Goal: Book appointment/travel/reservation

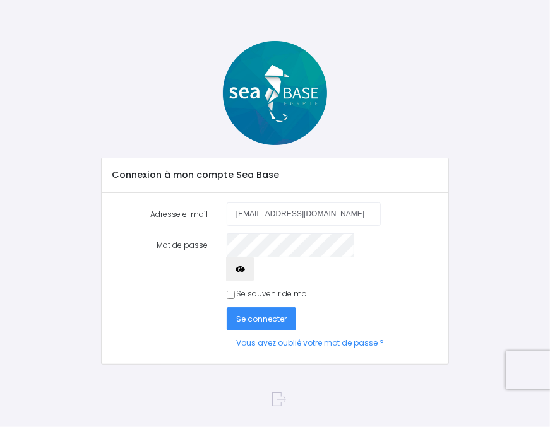
click at [271, 314] on span "Se connecter" at bounding box center [261, 319] width 50 height 11
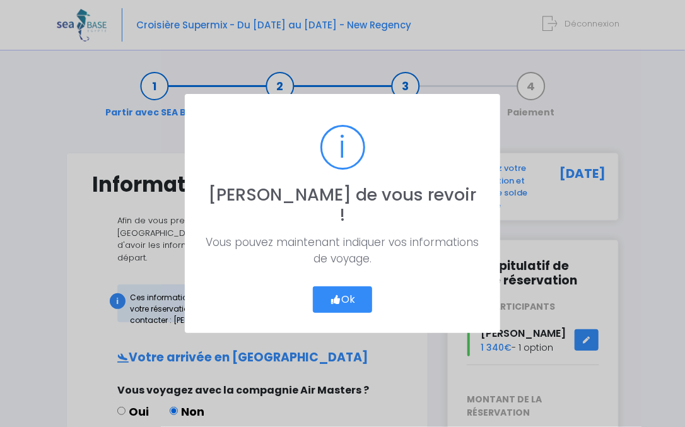
click at [350, 291] on button "Ok" at bounding box center [342, 299] width 59 height 26
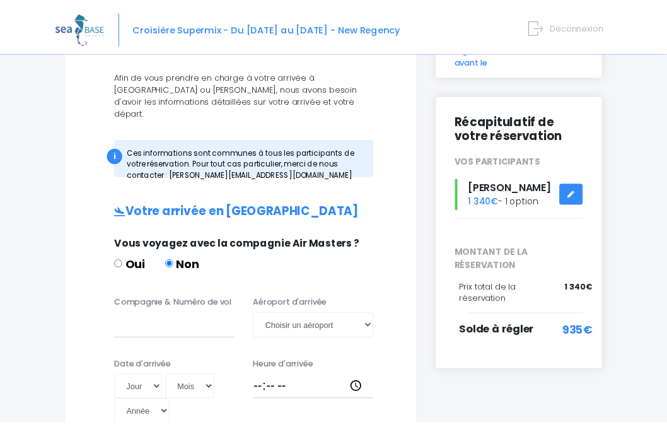
scroll to position [288, 0]
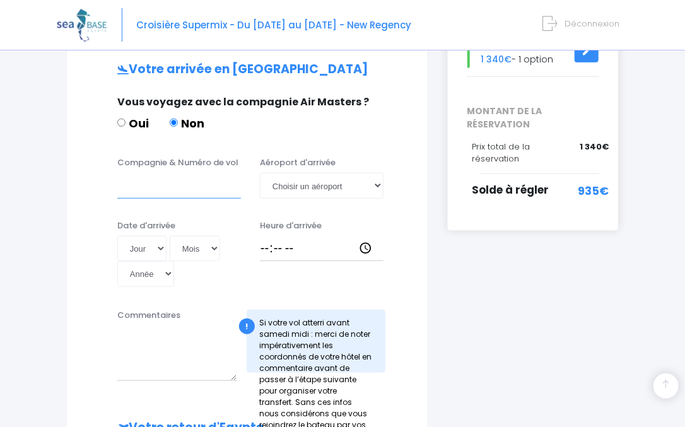
click at [202, 173] on input "Compagnie & Numéro de vol" at bounding box center [179, 185] width 124 height 25
click at [191, 173] on input "Compagnie & Numéro de vol" at bounding box center [179, 185] width 124 height 25
click at [187, 173] on input "Compagnie & Numéro de vol" at bounding box center [179, 185] width 124 height 25
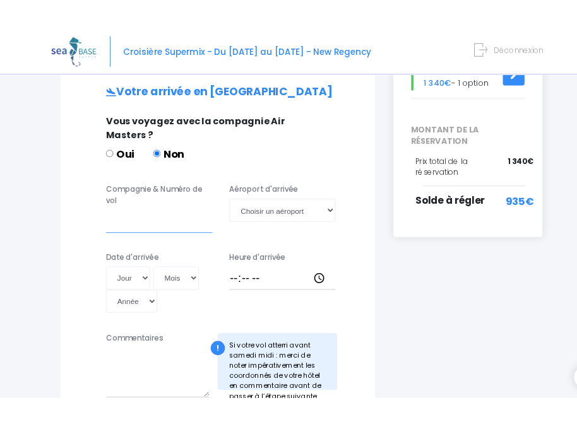
scroll to position [302, 0]
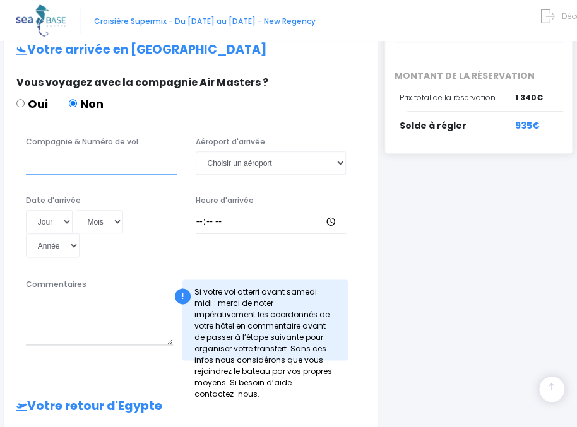
click at [73, 151] on input "Compagnie & Numéro de vol" at bounding box center [101, 162] width 151 height 23
type input "EASYJET EZS1579"
click at [26, 210] on select "Jour 01 02 03 04 05 06 07 08 09 10 11 12 13 14 15 16 17 18 19 20 21 22 23 24 25…" at bounding box center [49, 221] width 47 height 23
select select "25"
click option "25" at bounding box center [0, 0] width 0 height 0
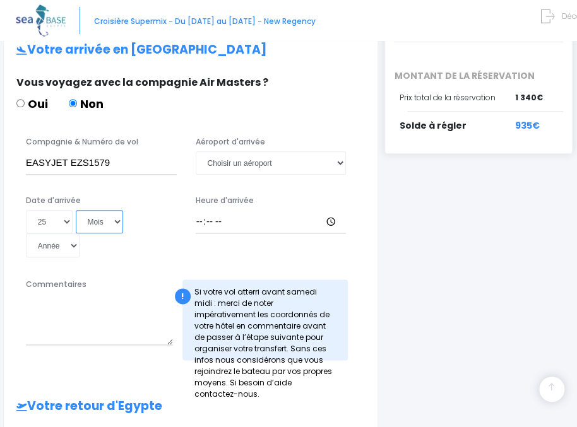
click at [76, 210] on select "Mois 01 02 03 04 05 06 07 08 09 10 11 12" at bounding box center [100, 221] width 48 height 23
select select "10"
click option "10" at bounding box center [0, 0] width 0 height 0
click at [26, 233] on select "Année 2045 2044 2043 2042 2041 2040 2039 2038 2037 2036 2035 2034 2033 2032 203…" at bounding box center [53, 244] width 54 height 23
select select "2025"
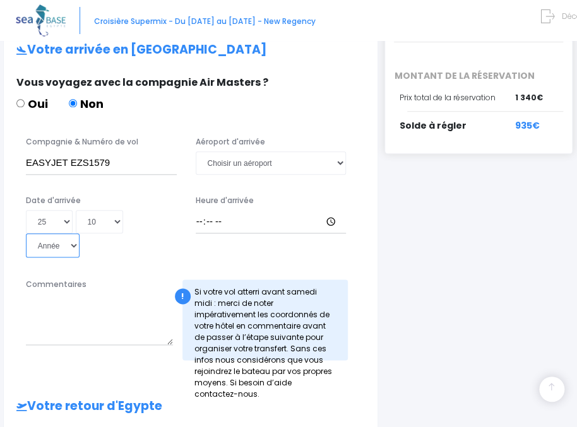
click option "2025" at bounding box center [0, 0] width 0 height 0
type input "2025-10-25"
click at [210, 210] on input "Heure d'arrivée" at bounding box center [271, 221] width 151 height 23
click at [201, 210] on input "Heure d'arrivée" at bounding box center [271, 221] width 151 height 23
type input "11:30"
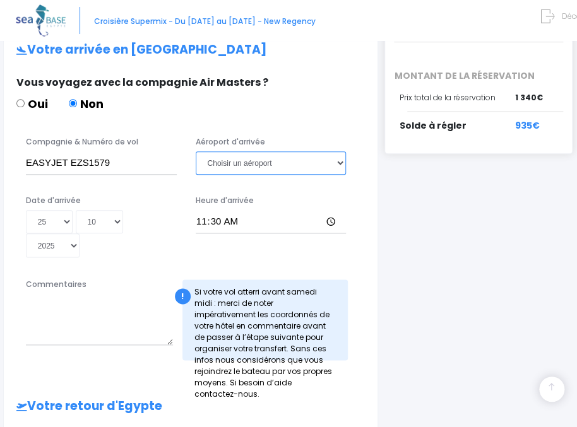
click at [196, 151] on select "Choisir un aéroport Hurghada Marsa Alam" at bounding box center [271, 162] width 151 height 23
select select "Hurghada"
click option "Hurghada" at bounding box center [0, 0] width 0 height 0
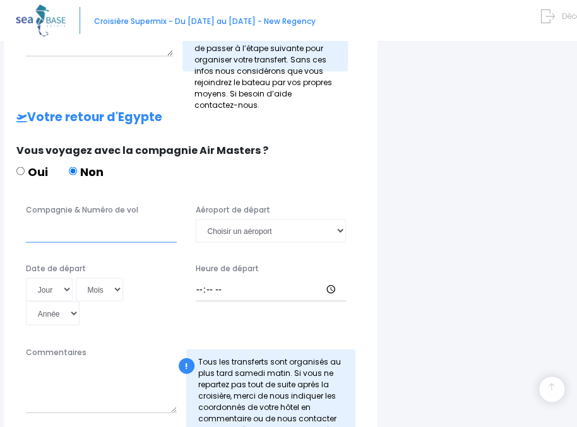
click at [160, 219] on input "Compagnie & Numéro de vol" at bounding box center [101, 230] width 151 height 23
type input "e"
type input "EASYJET EZS1594"
click at [26, 278] on select "Jour 01 02 03 04 05 06 07 08 09 10 11 12 13 14 15 16 17 18 19 20 21 22 23 24 25…" at bounding box center [49, 289] width 47 height 23
select select "01"
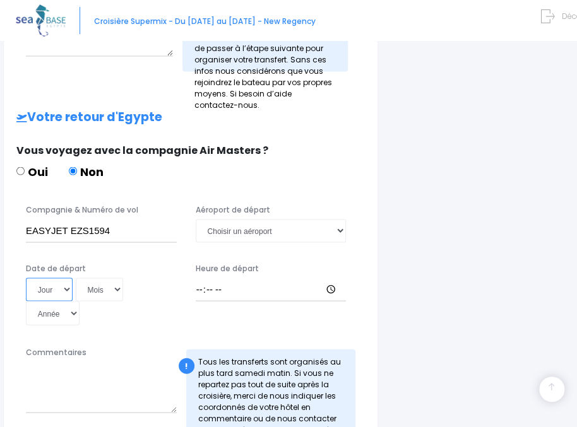
click option "01" at bounding box center [0, 0] width 0 height 0
click at [76, 278] on select "Mois 01 02 03 04 05 06 07 08 09 10 11 12" at bounding box center [100, 289] width 48 height 23
select select "11"
click option "11" at bounding box center [0, 0] width 0 height 0
click at [26, 301] on select "Année 2045 2044 2043 2042 2041 2040 2039 2038 2037 2036 2035 2034 2033 2032 203…" at bounding box center [53, 312] width 54 height 23
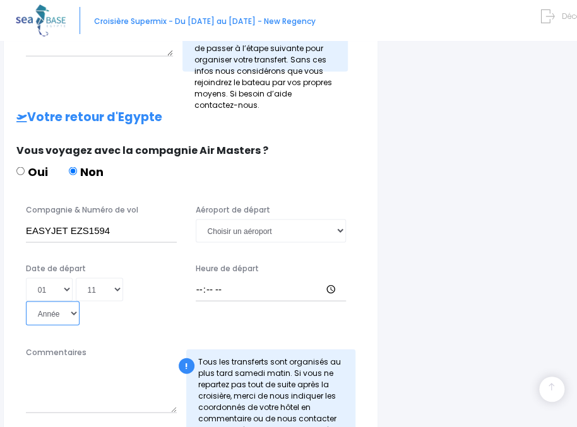
select select "2025"
click option "2025" at bounding box center [0, 0] width 0 height 0
type input "2025-11-01"
click at [199, 278] on input "Heure de départ" at bounding box center [271, 289] width 151 height 23
type input "14:25"
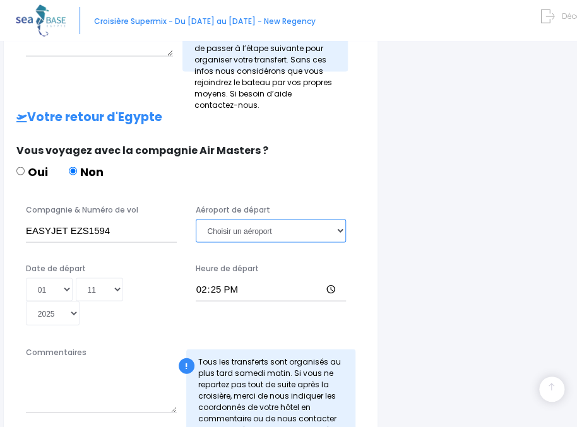
click at [196, 219] on select "Choisir un aéroport Hurghada Marsa Alam" at bounding box center [271, 230] width 151 height 23
select select "Hurghada"
click option "Hurghada" at bounding box center [0, 0] width 0 height 0
click at [403, 236] on div "i Finalisez votre réservation et réglez le solde avant le 26/08/2025 Récapitula…" at bounding box center [480, 4] width 192 height 885
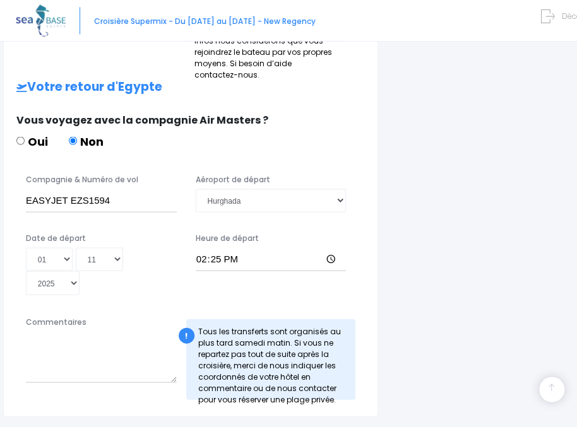
scroll to position [646, 0]
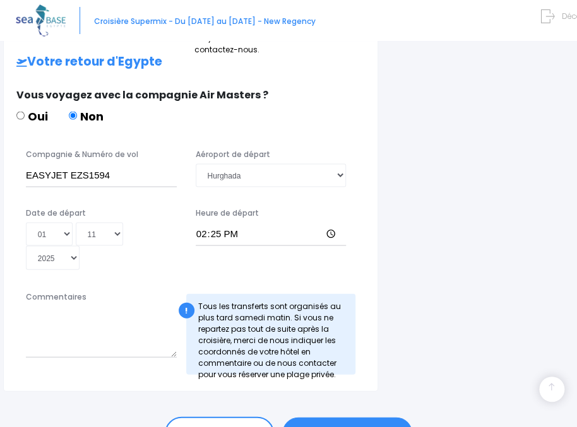
click at [330, 417] on link "ÉTAPE SUIVANTE" at bounding box center [347, 433] width 130 height 33
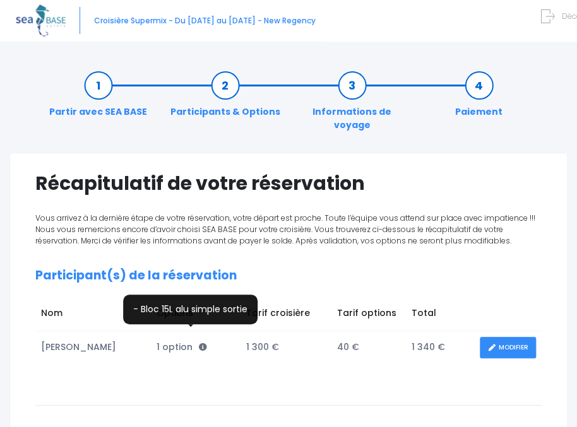
click at [199, 343] on icon at bounding box center [203, 347] width 8 height 8
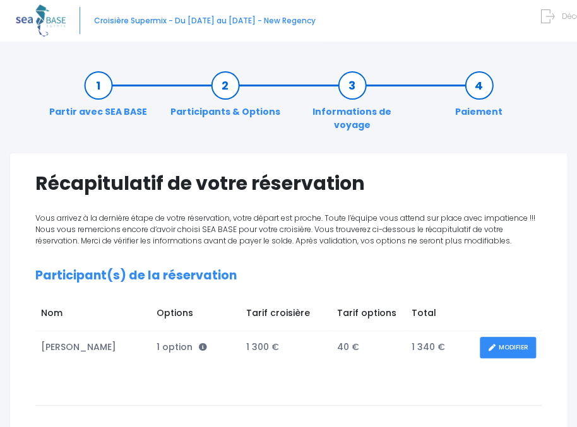
click at [192, 315] on td "Options" at bounding box center [196, 316] width 90 height 30
click at [509, 339] on link "MODIFIER" at bounding box center [507, 348] width 56 height 22
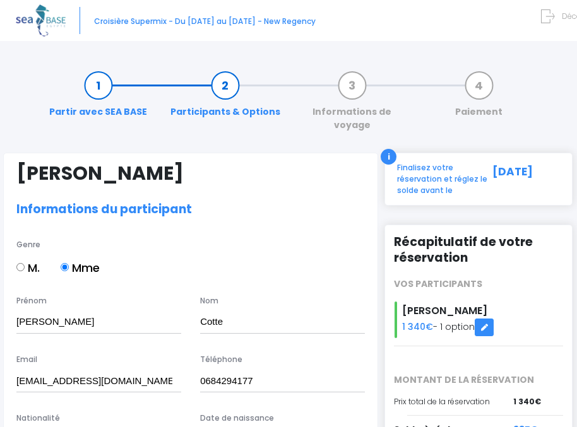
select select "N2"
click at [225, 86] on link "Participants & Options" at bounding box center [225, 99] width 122 height 40
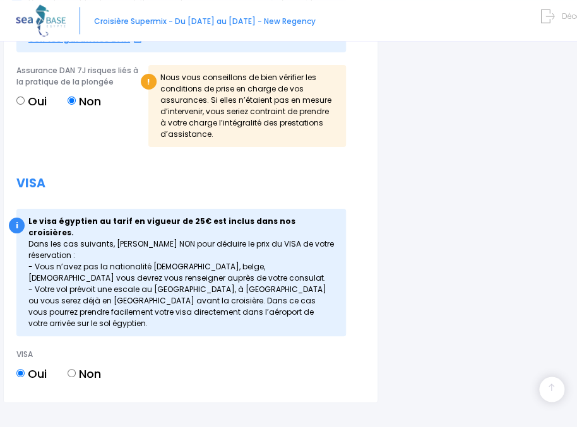
scroll to position [1346, 0]
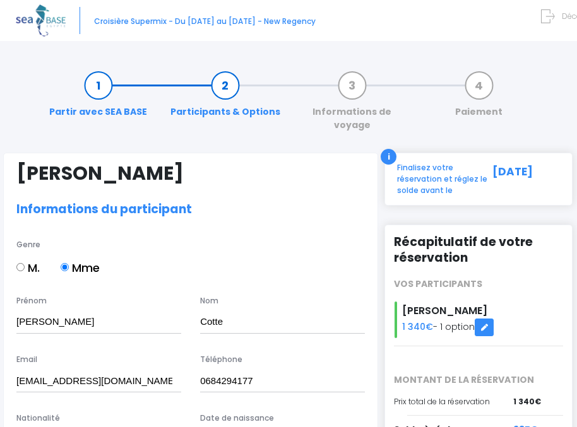
select select "N2"
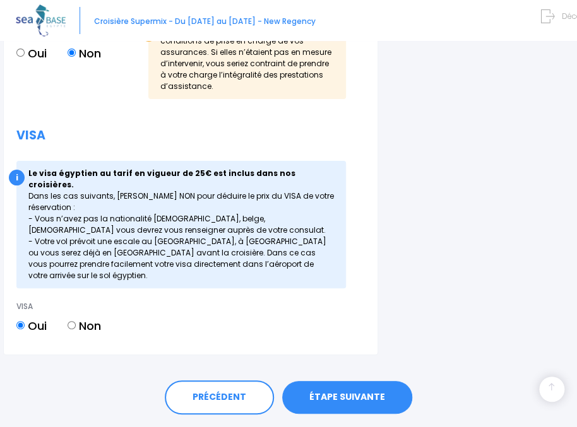
click at [358, 381] on link "ÉTAPE SUIVANTE" at bounding box center [347, 397] width 130 height 33
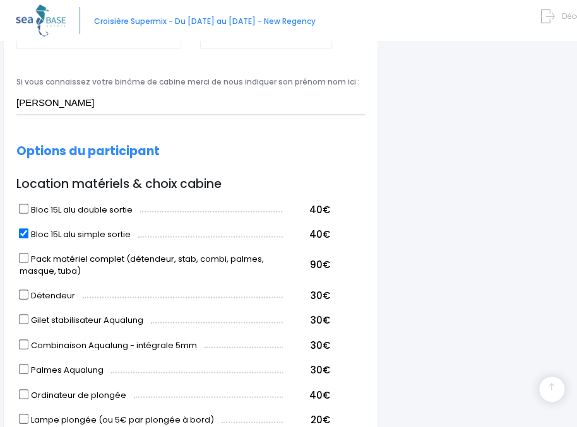
scroll to position [288, 0]
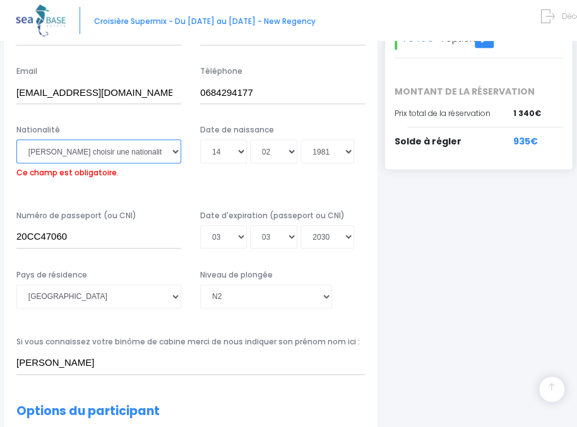
click at [16, 139] on select "Veuillez choisir une nationalité Afghane Albanaise Algerienne Allemande America…" at bounding box center [98, 150] width 165 height 23
select select "Française"
click option "Française" at bounding box center [0, 0] width 0 height 0
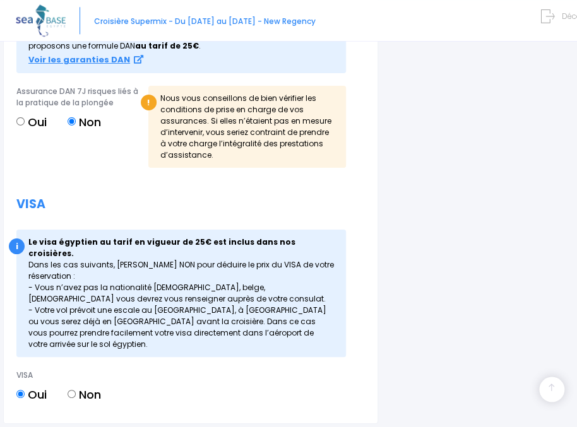
scroll to position [1346, 0]
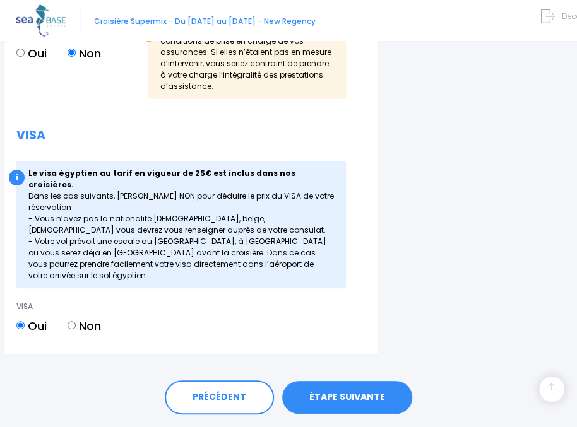
click at [351, 379] on div "PRÉCÉDENT ÉTAPE SUIVANTE" at bounding box center [288, 394] width 558 height 78
click at [355, 381] on link "ÉTAPE SUIVANTE" at bounding box center [347, 397] width 130 height 33
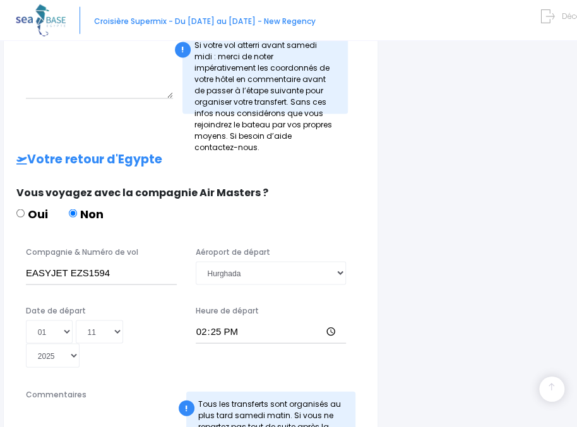
scroll to position [646, 0]
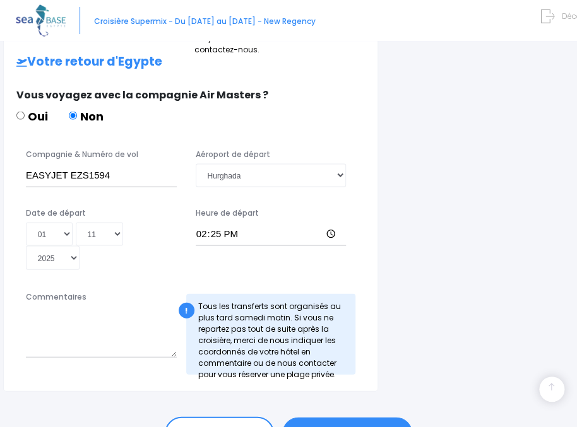
click at [358, 417] on link "ÉTAPE SUIVANTE" at bounding box center [347, 433] width 130 height 33
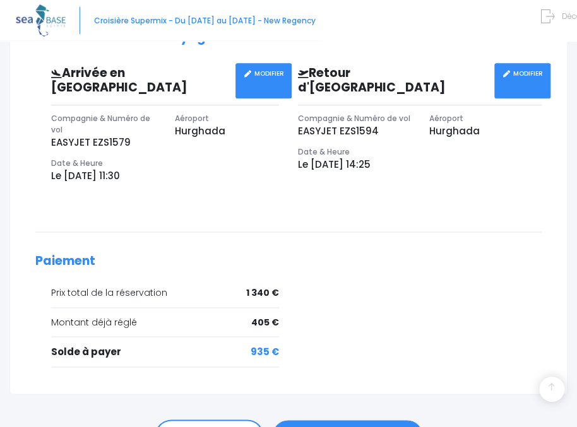
scroll to position [444, 0]
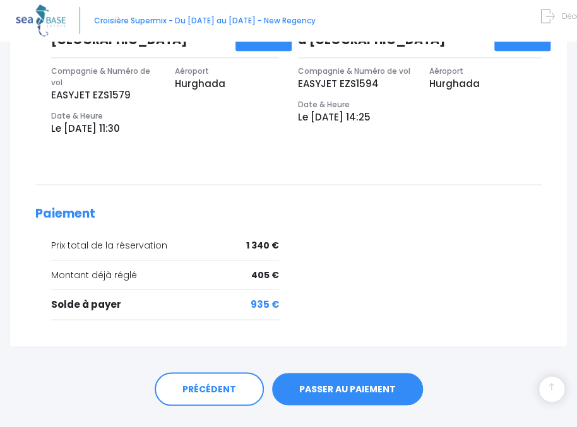
click at [363, 373] on link "PASSER AU PAIEMENT" at bounding box center [347, 389] width 151 height 33
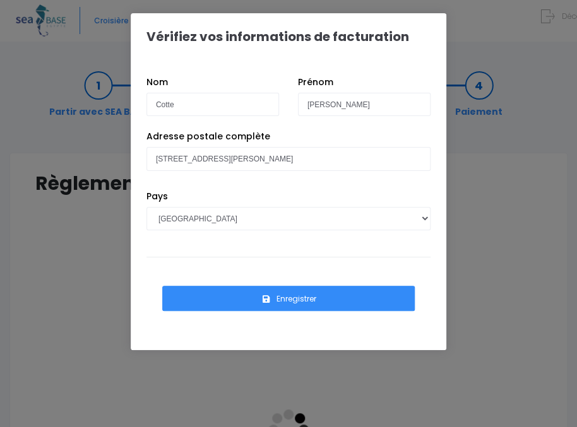
click at [350, 302] on button "Enregistrer" at bounding box center [288, 298] width 252 height 25
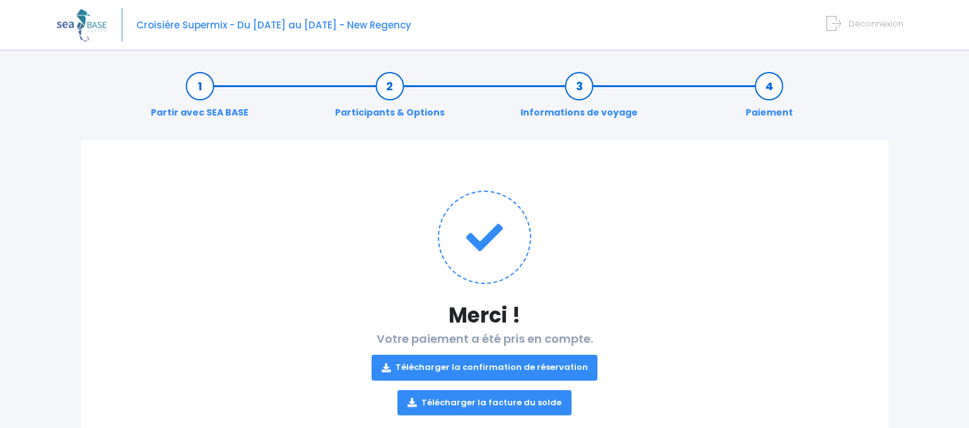
click at [503, 362] on link "Télécharger la confirmation de réservation" at bounding box center [485, 367] width 226 height 25
click at [502, 401] on link "Télécharger la facture du solde" at bounding box center [484, 402] width 174 height 25
